Goal: Use online tool/utility: Utilize a website feature to perform a specific function

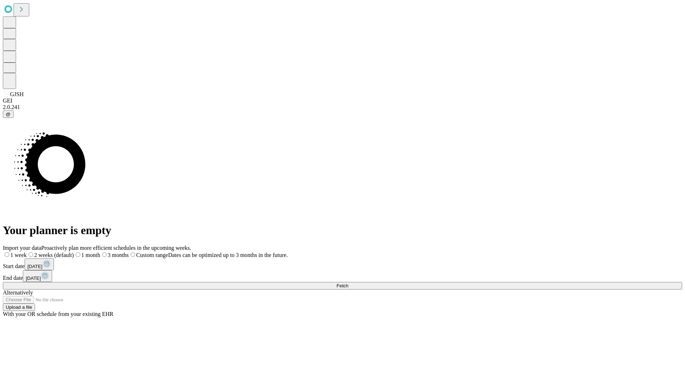
click at [348, 283] on span "Fetch" at bounding box center [343, 285] width 12 height 5
